Goal: Task Accomplishment & Management: Manage account settings

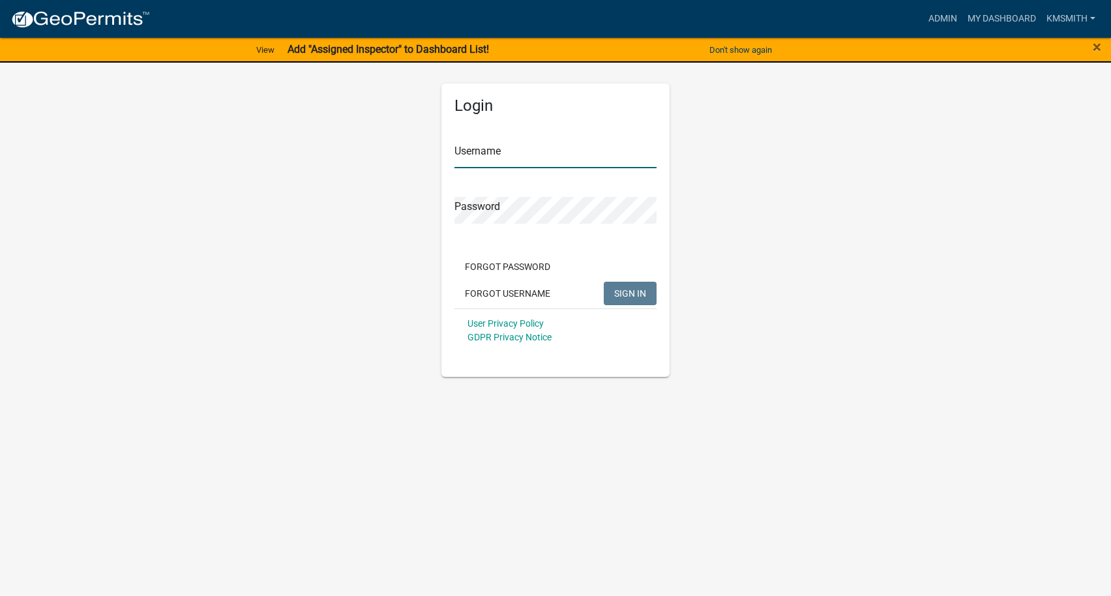
type input "kmsmith"
click at [631, 292] on span "SIGN IN" at bounding box center [630, 293] width 32 height 10
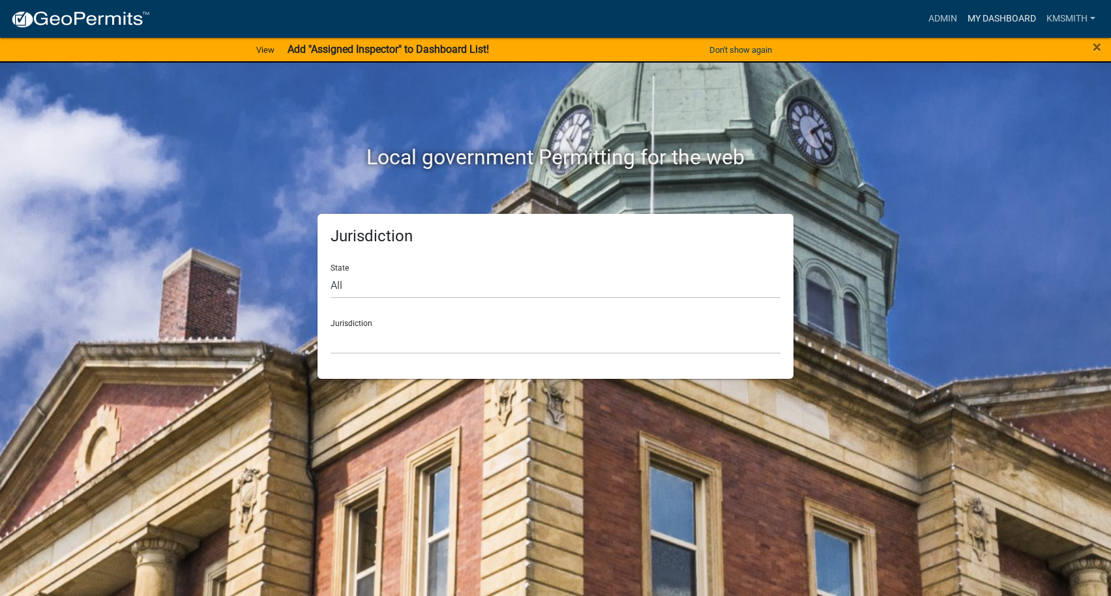
click at [989, 21] on link "My Dashboard" at bounding box center [1001, 19] width 79 height 25
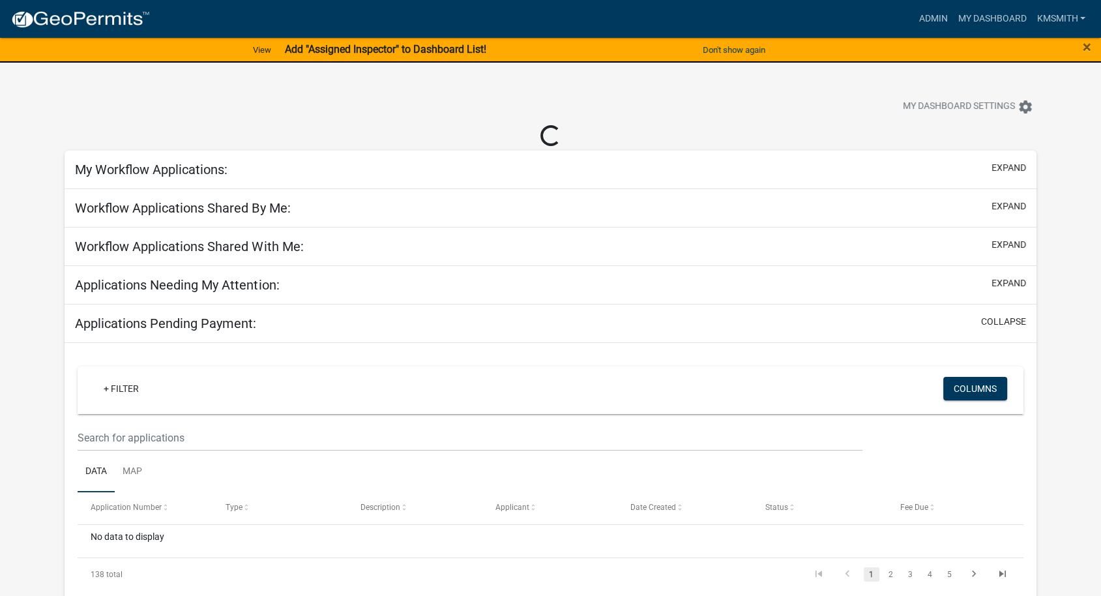
select select "2: 50"
